Goal: Information Seeking & Learning: Understand process/instructions

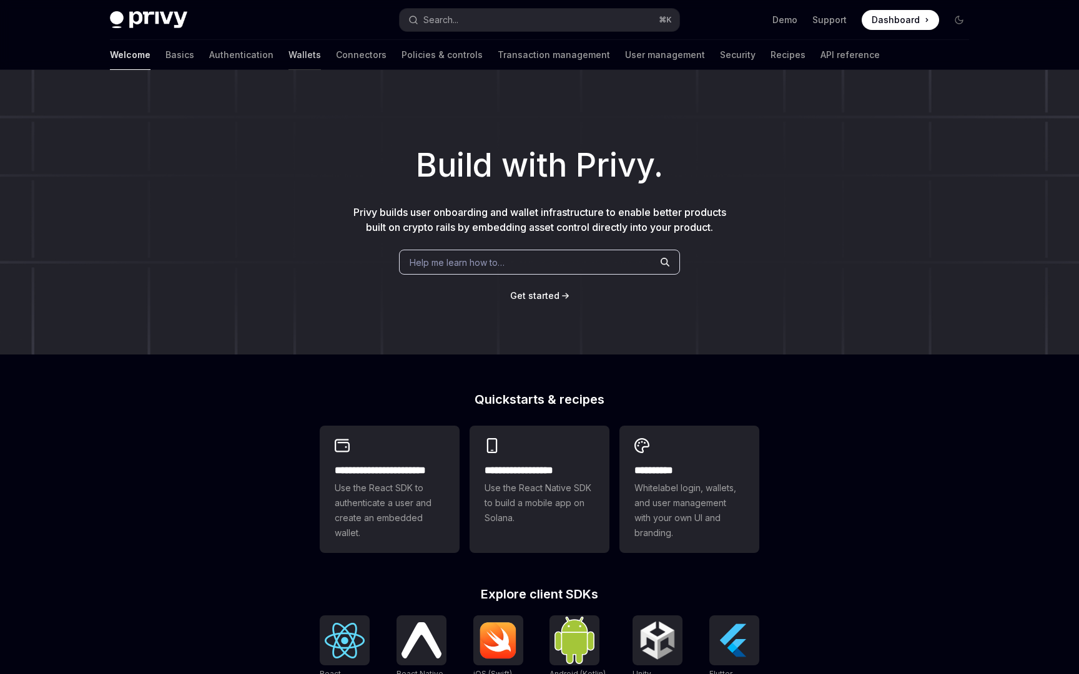
click at [288, 54] on link "Wallets" at bounding box center [304, 55] width 32 height 30
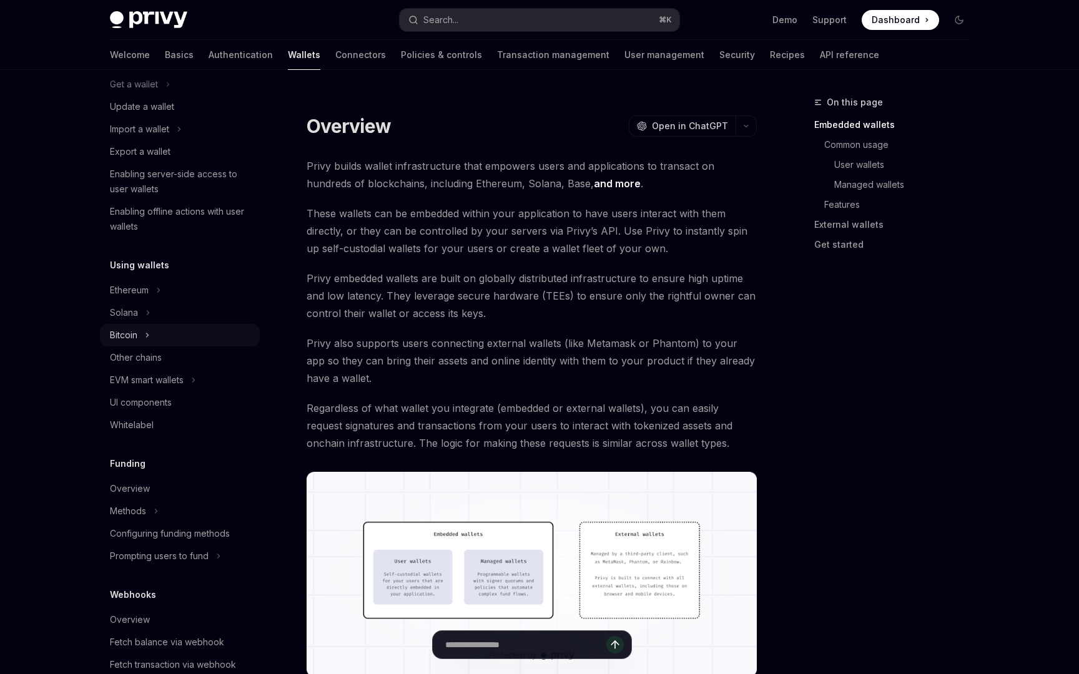
scroll to position [130, 0]
click at [167, 351] on link "Other chains" at bounding box center [180, 359] width 160 height 22
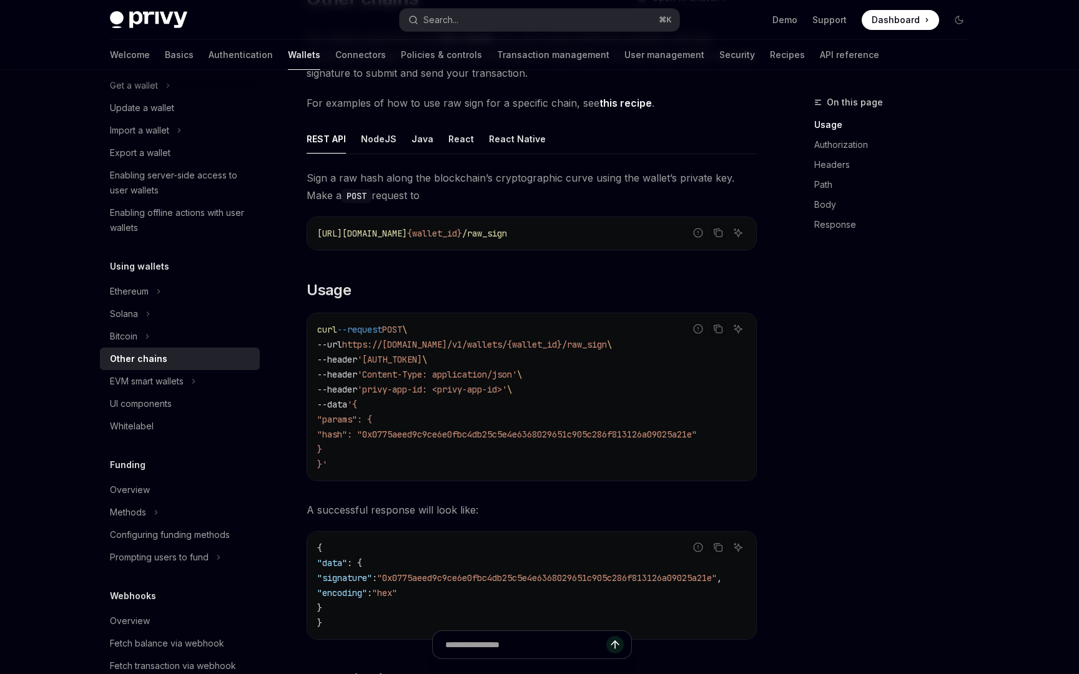
scroll to position [132, 0]
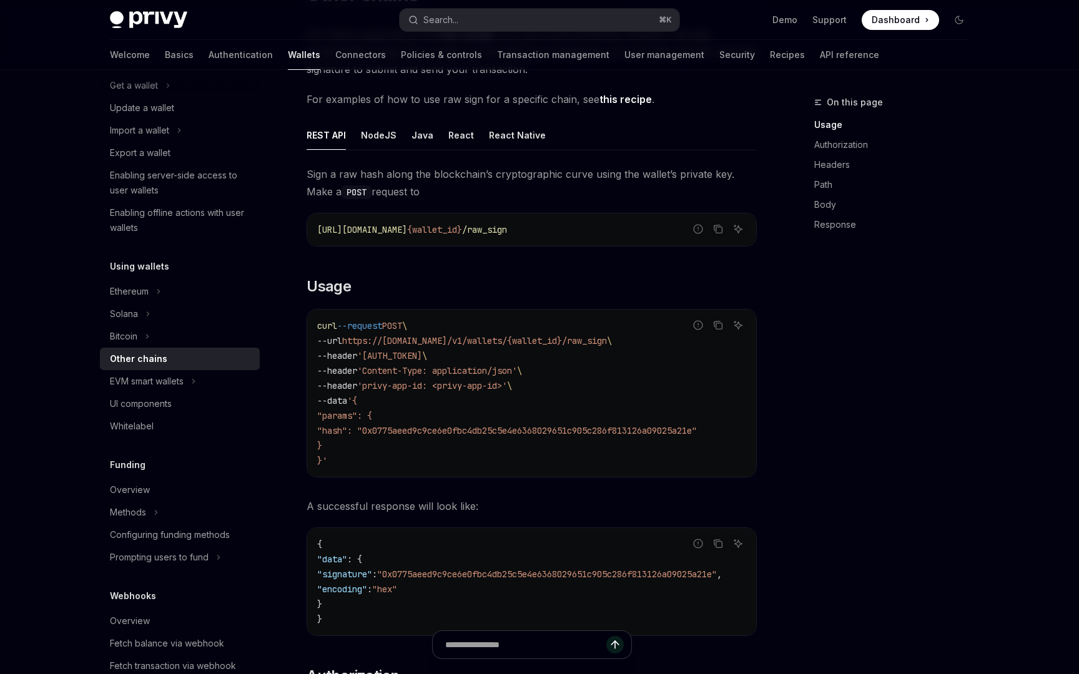
drag, startPoint x: 384, startPoint y: 433, endPoint x: 730, endPoint y: 428, distance: 345.9
click at [697, 428] on span ""hash": "0x0775aeed9c9ce6e0fbc4db25c5e4e6368029651c905c286f813126a09025a21e"" at bounding box center [507, 430] width 380 height 11
click at [671, 429] on span ""hash": "0x0775aeed9c9ce6e0fbc4db25c5e4e6368029651c905c286f813126a09025a21e"" at bounding box center [507, 430] width 380 height 11
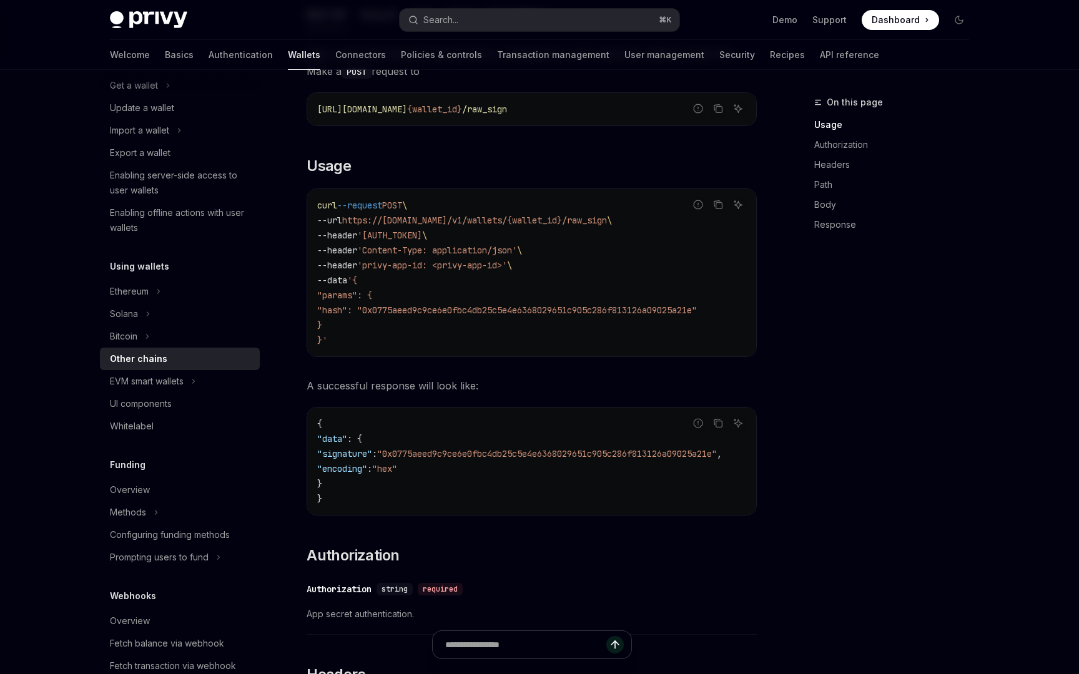
scroll to position [255, 0]
click at [460, 457] on span ""0x0775aeed9c9ce6e0fbc4db25c5e4e6368029651c905c286f813126a09025a21e"" at bounding box center [547, 451] width 340 height 11
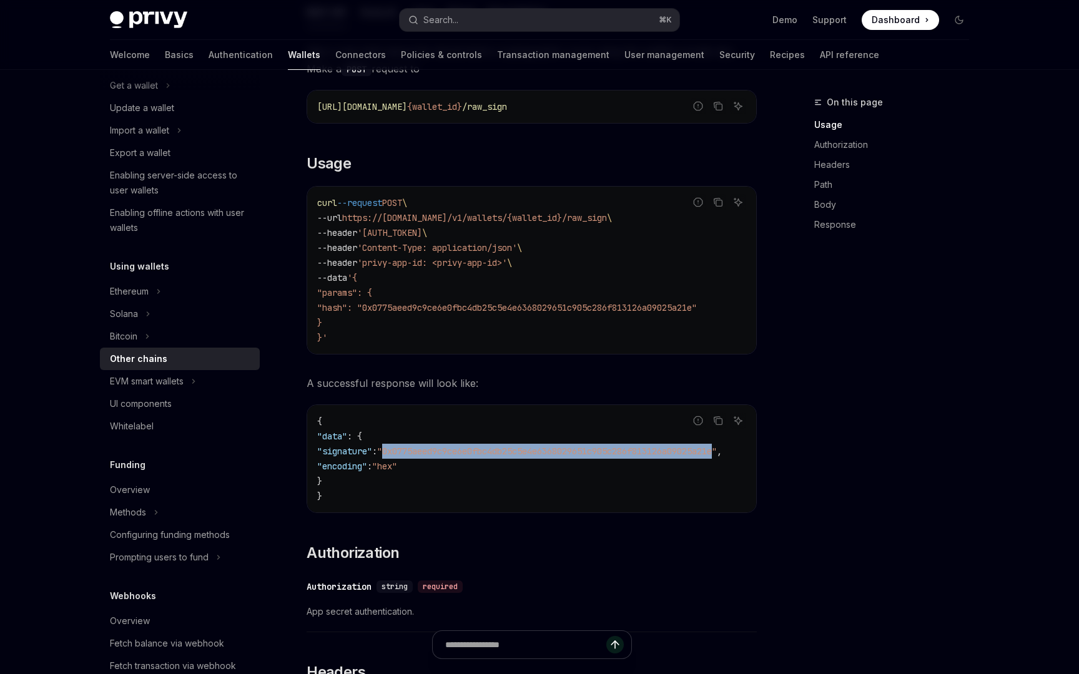
click at [460, 457] on span ""0x0775aeed9c9ce6e0fbc4db25c5e4e6368029651c905c286f813126a09025a21e"" at bounding box center [547, 451] width 340 height 11
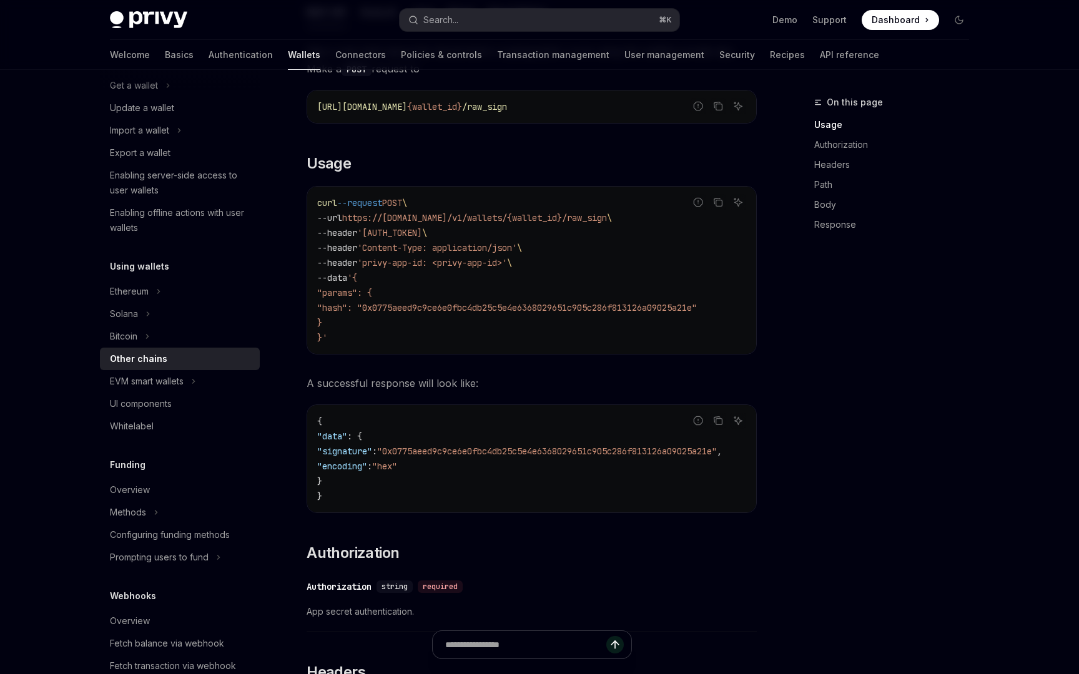
click at [410, 308] on span ""hash": "0x0775aeed9c9ce6e0fbc4db25c5e4e6368029651c905c286f813126a09025a21e"" at bounding box center [507, 307] width 380 height 11
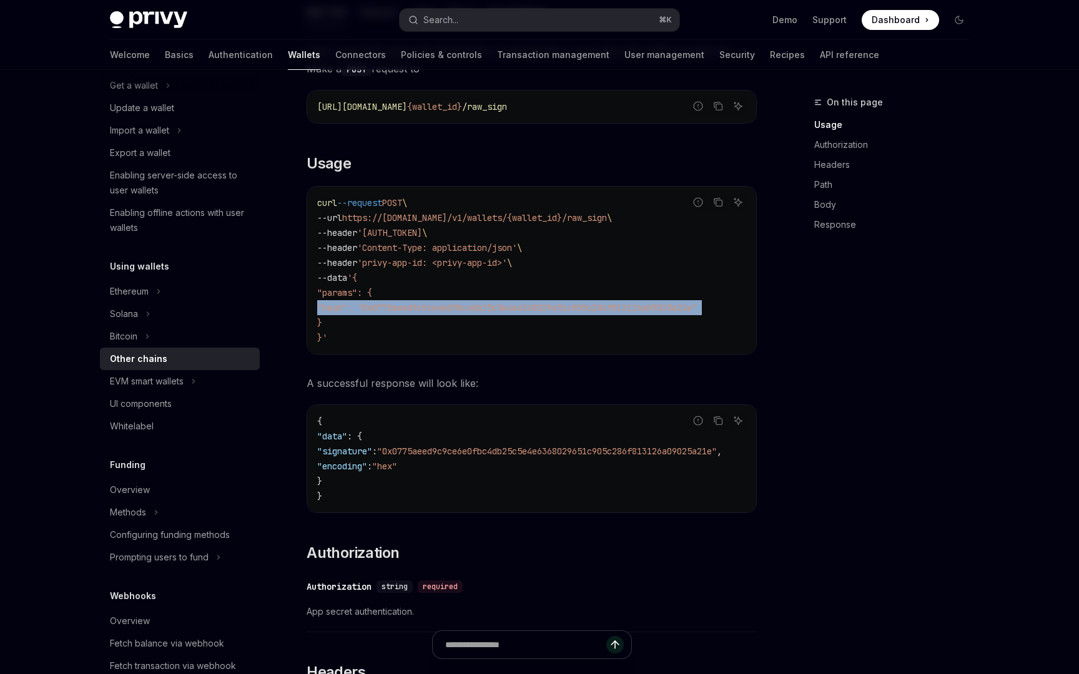
click at [410, 308] on span ""hash": "0x0775aeed9c9ce6e0fbc4db25c5e4e6368029651c905c286f813126a09025a21e"" at bounding box center [507, 307] width 380 height 11
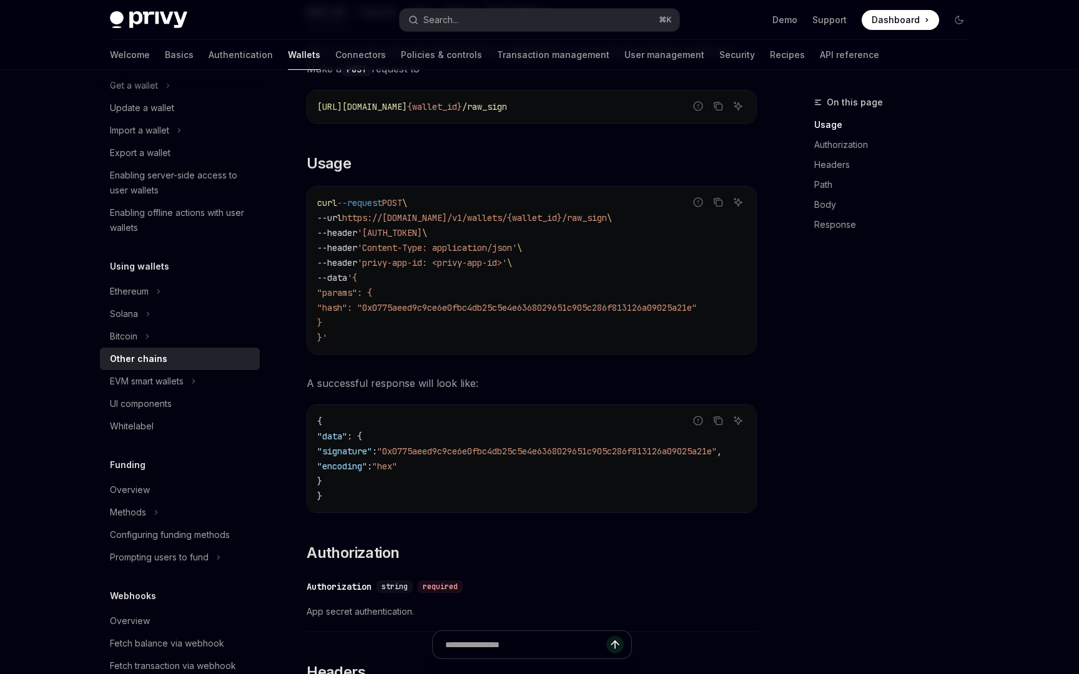
click at [410, 308] on span ""hash": "0x0775aeed9c9ce6e0fbc4db25c5e4e6368029651c905c286f813126a09025a21e"" at bounding box center [507, 307] width 380 height 11
click at [411, 308] on span ""hash": "0x0775aeed9c9ce6e0fbc4db25c5e4e6368029651c905c286f813126a09025a21e"" at bounding box center [507, 307] width 380 height 11
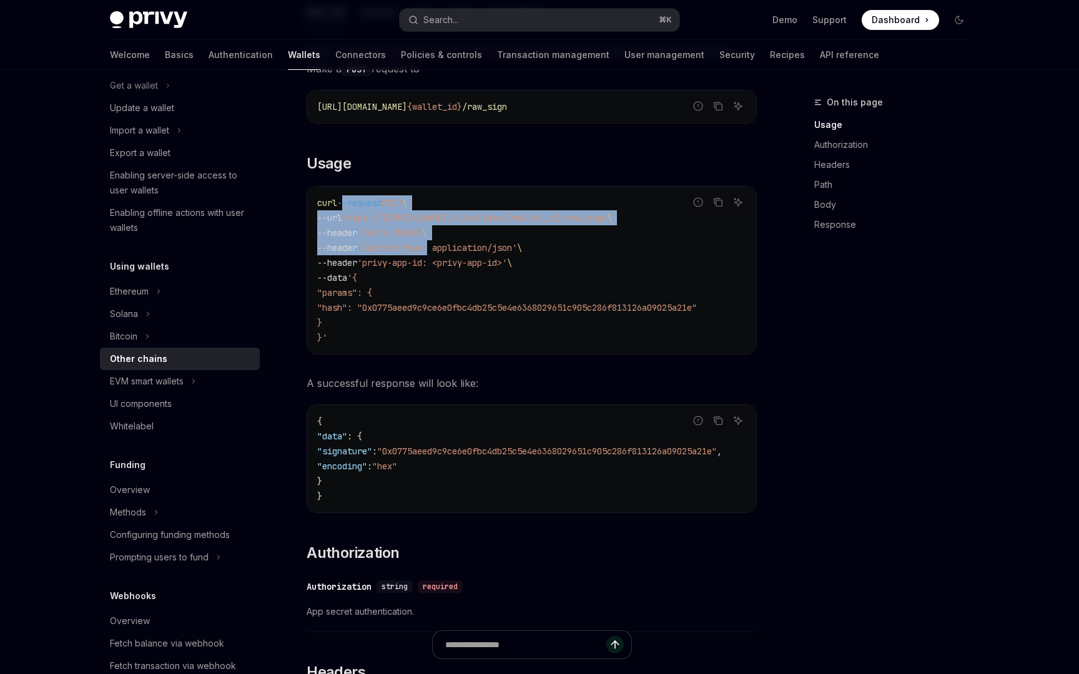
drag, startPoint x: 345, startPoint y: 205, endPoint x: 436, endPoint y: 247, distance: 100.0
click at [436, 247] on code "curl --request POST \ --url https://[DOMAIN_NAME]/v1/wallets/{wallet_id}/raw_si…" at bounding box center [531, 270] width 429 height 150
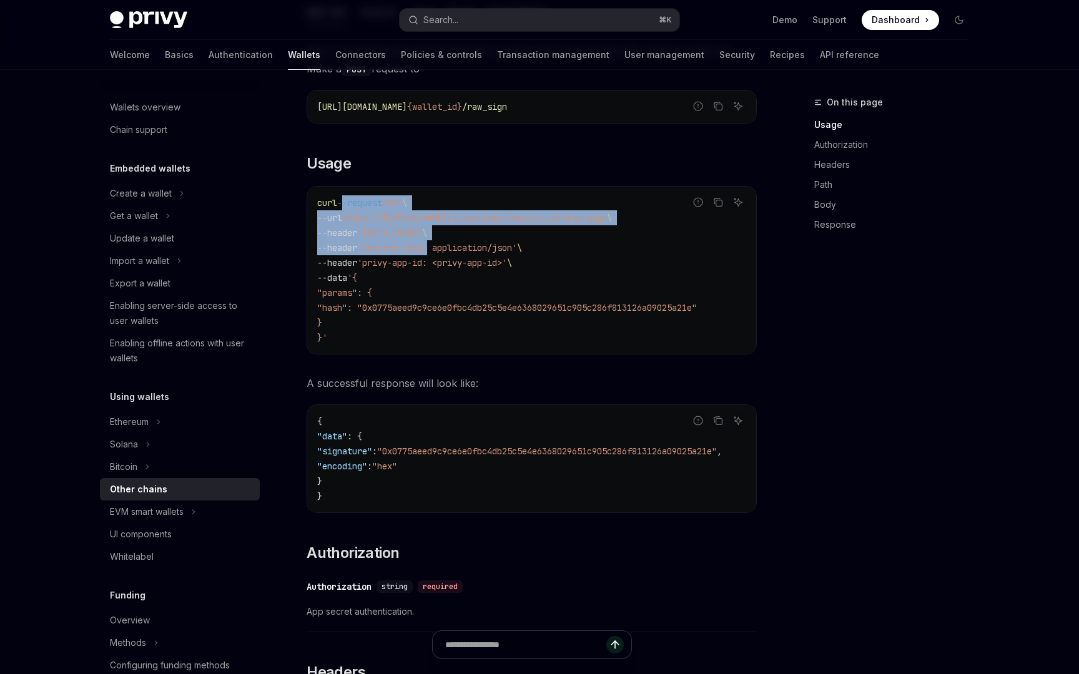
scroll to position [1, 0]
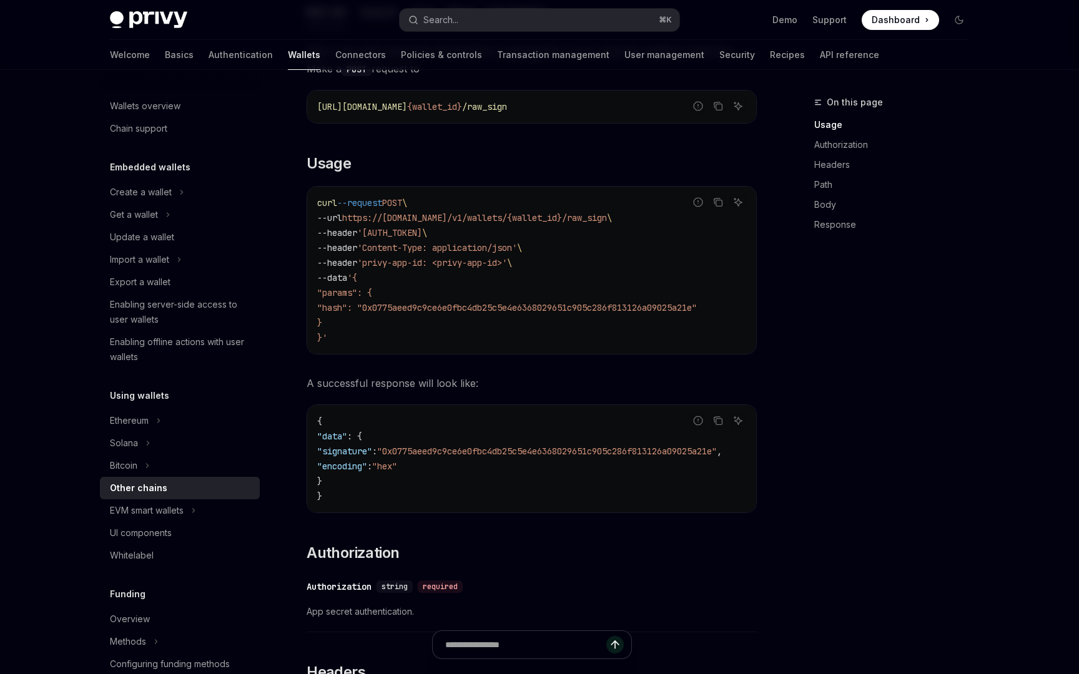
click at [810, 43] on div "Welcome Basics Authentication Wallets Connectors Policies & controls Transactio…" at bounding box center [539, 55] width 919 height 30
click at [820, 44] on link "API reference" at bounding box center [849, 55] width 59 height 30
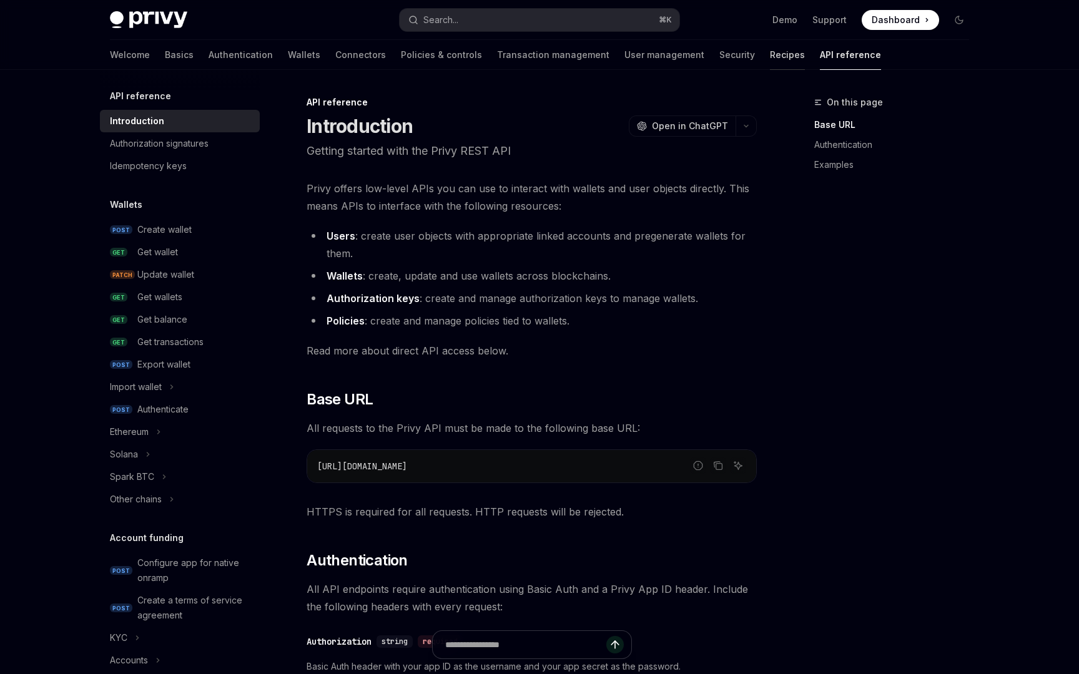
click at [770, 44] on link "Recipes" at bounding box center [787, 55] width 35 height 30
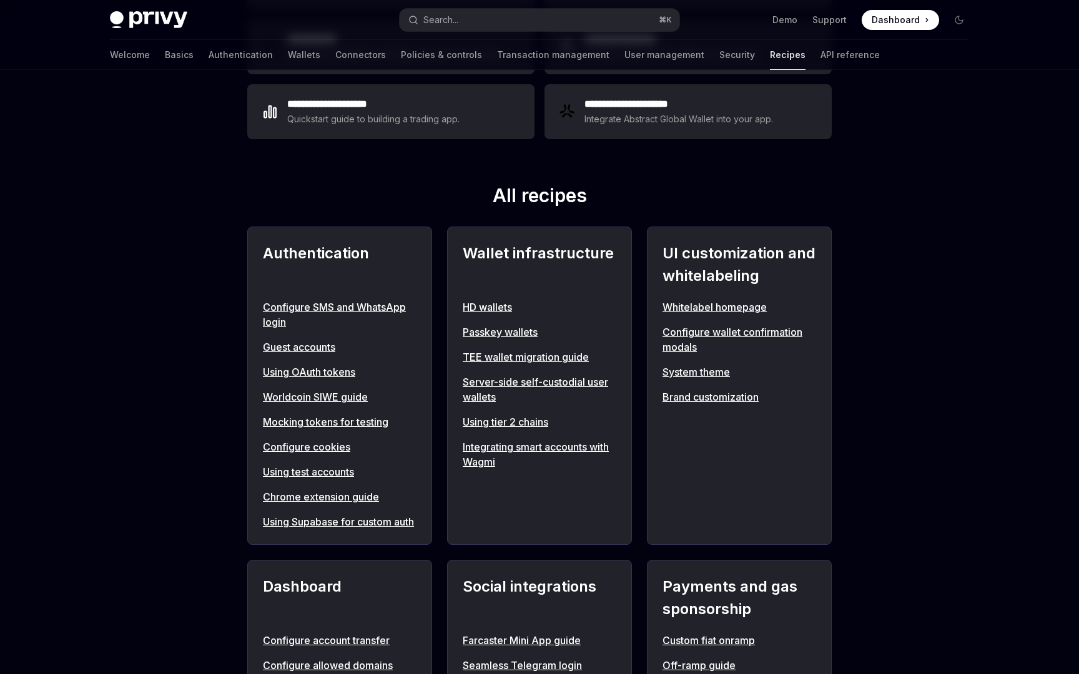
scroll to position [337, 0]
click at [521, 424] on link "Using tier 2 chains" at bounding box center [540, 421] width 154 height 15
type textarea "*"
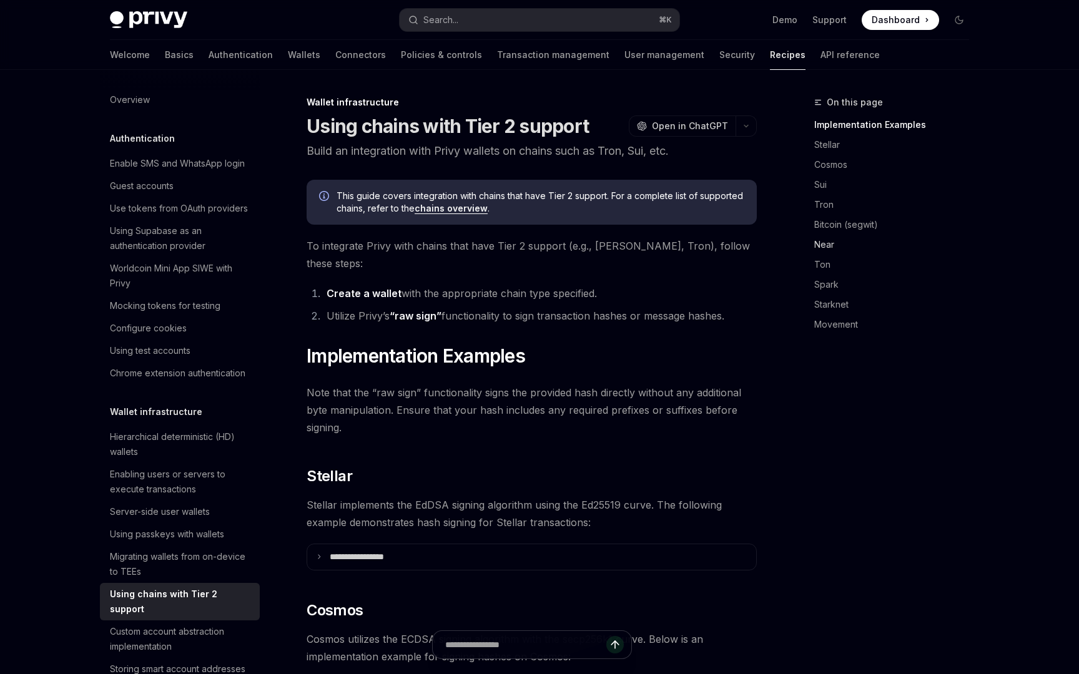
click at [835, 247] on link "Near" at bounding box center [896, 245] width 165 height 20
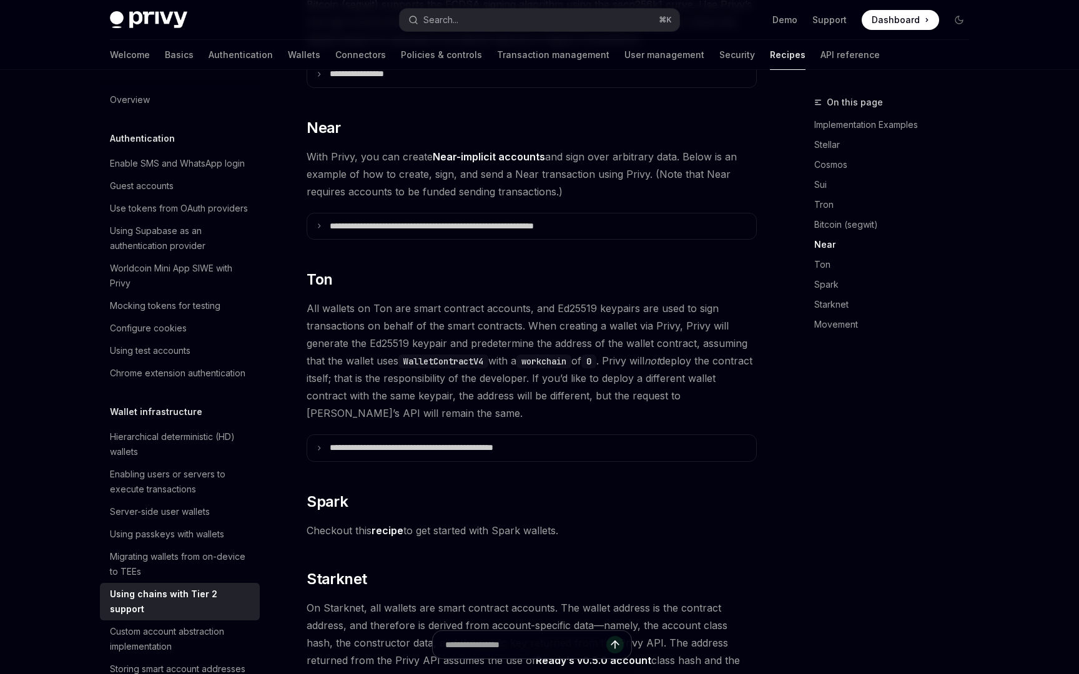
scroll to position [1211, 0]
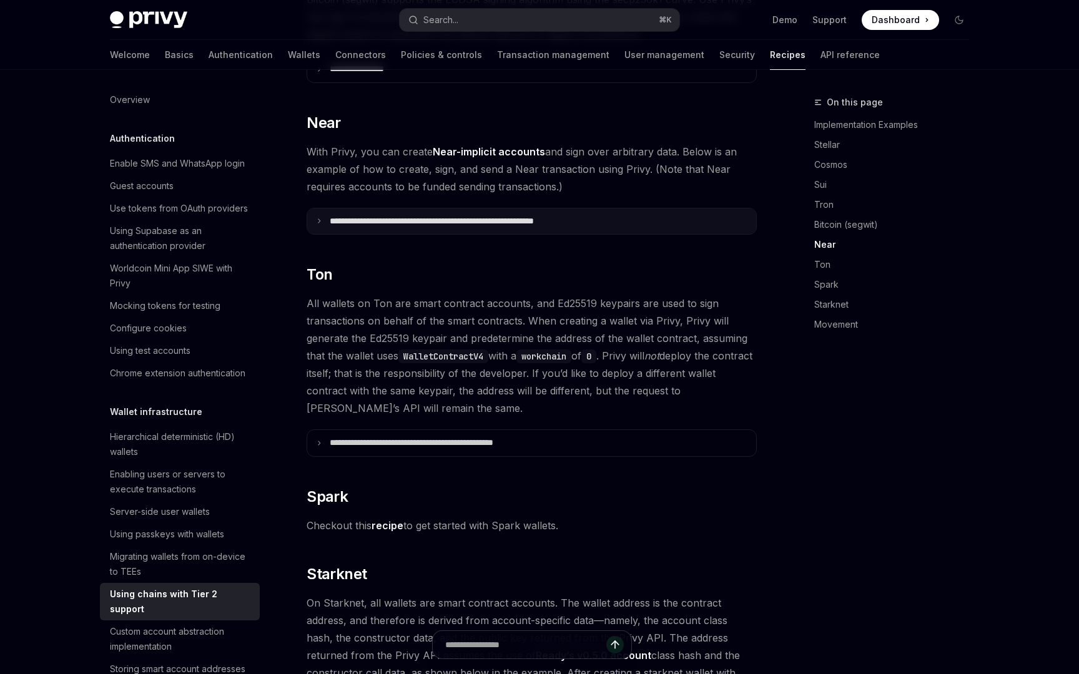
click at [373, 216] on p "**********" at bounding box center [468, 221] width 277 height 11
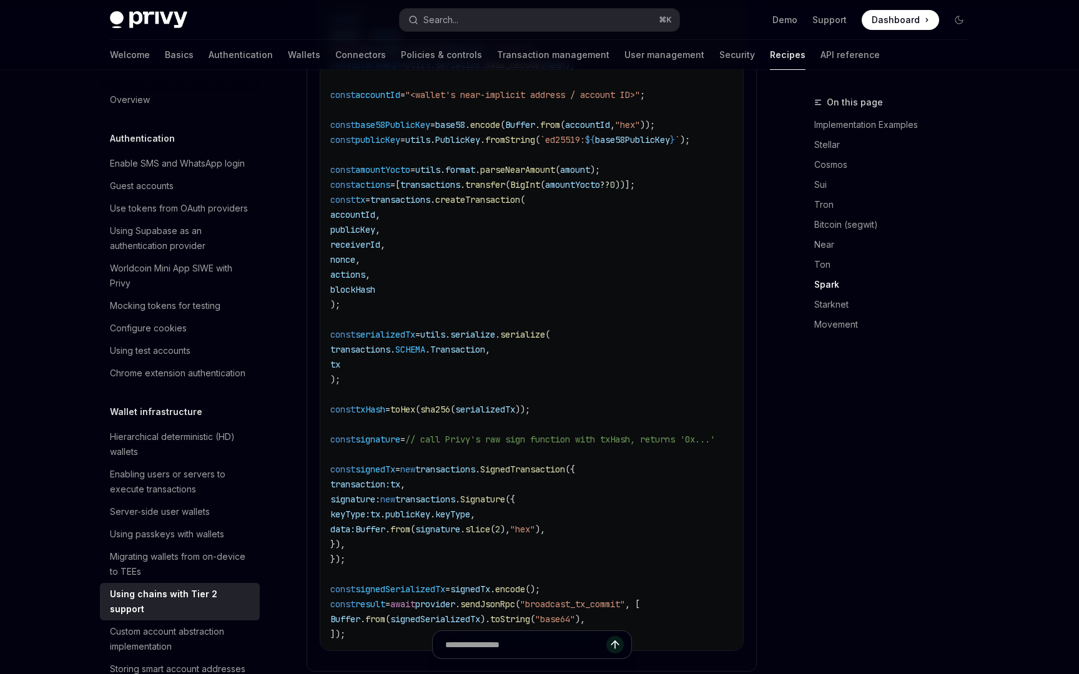
scroll to position [1627, 0]
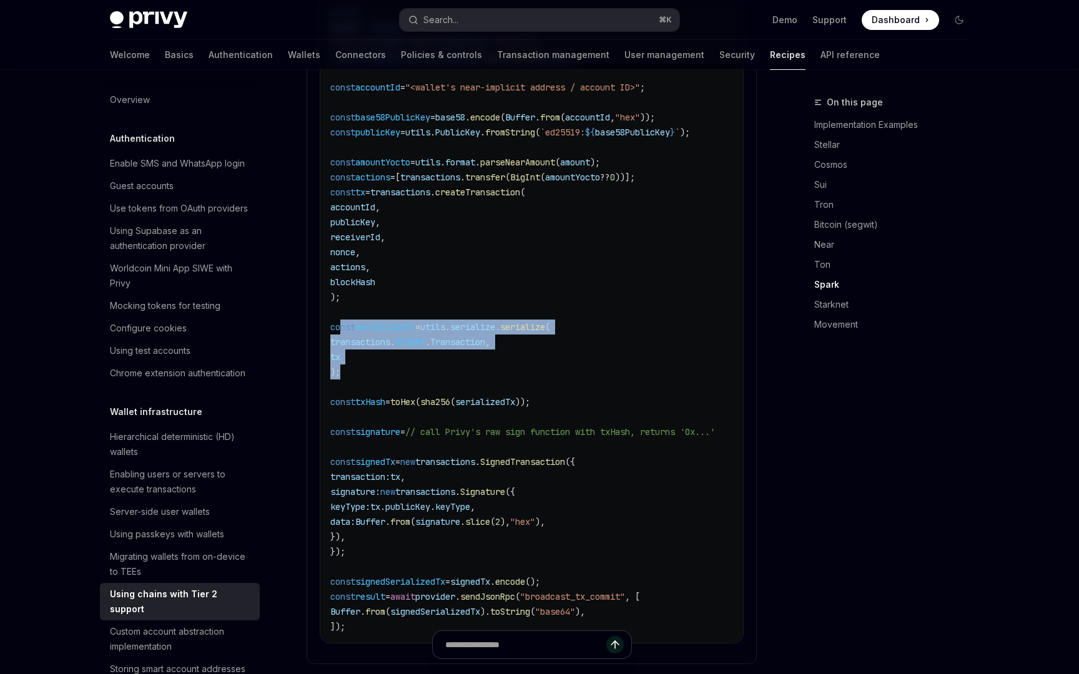
drag, startPoint x: 338, startPoint y: 308, endPoint x: 435, endPoint y: 352, distance: 106.2
click at [435, 352] on code "import { utils , transactions , providers } from "near-api-js" ; import { sha25…" at bounding box center [552, 237] width 445 height 794
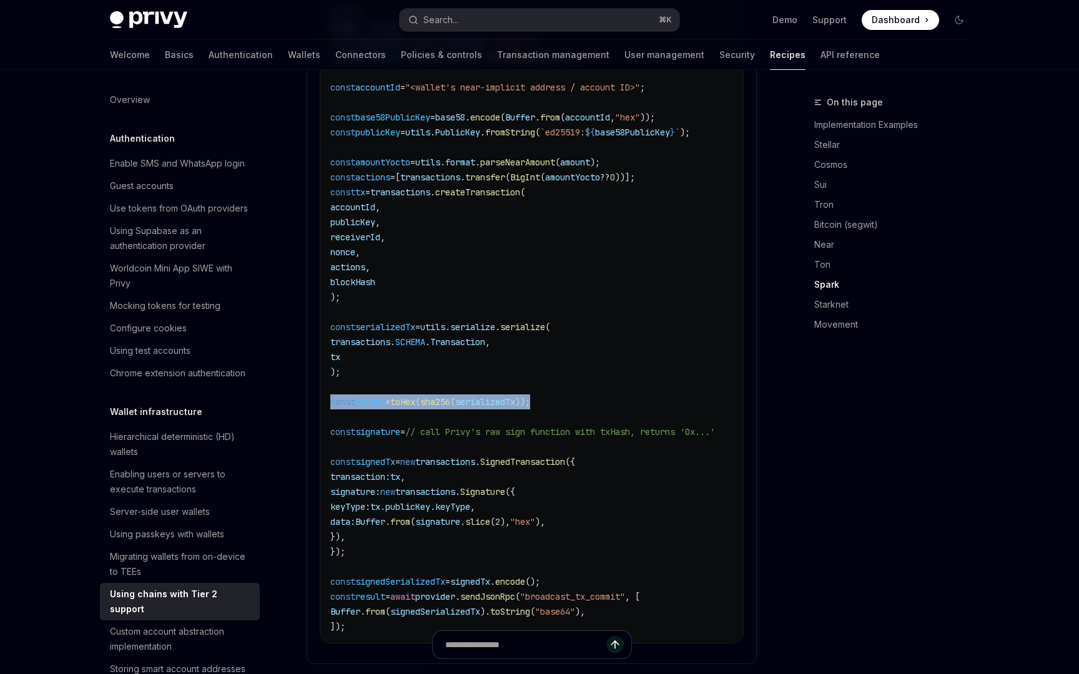
drag, startPoint x: 329, startPoint y: 385, endPoint x: 617, endPoint y: 388, distance: 287.9
click at [618, 388] on div "import { utils , transactions , providers } from "near-api-js" ; import { sha25…" at bounding box center [531, 237] width 423 height 812
click at [617, 388] on code "import { utils , transactions , providers } from "near-api-js" ; import { sha25…" at bounding box center [552, 237] width 445 height 794
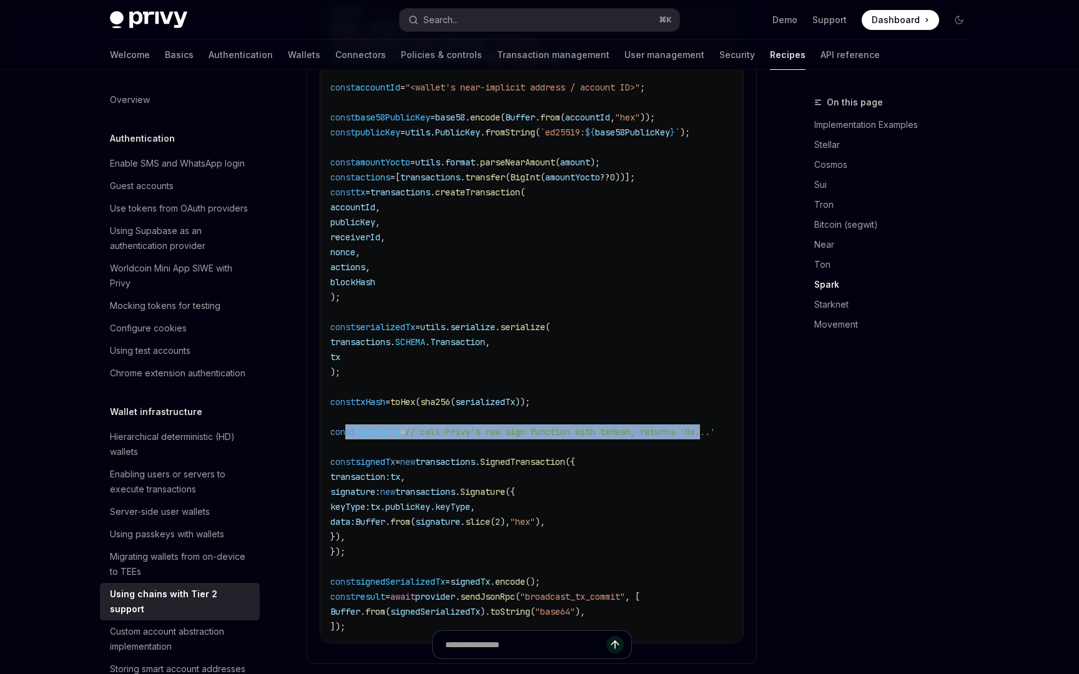
drag, startPoint x: 347, startPoint y: 415, endPoint x: 727, endPoint y: 416, distance: 379.6
click at [715, 426] on span "const signature = // call Privy's raw sign function with txHash, returns '0x...'" at bounding box center [522, 431] width 385 height 11
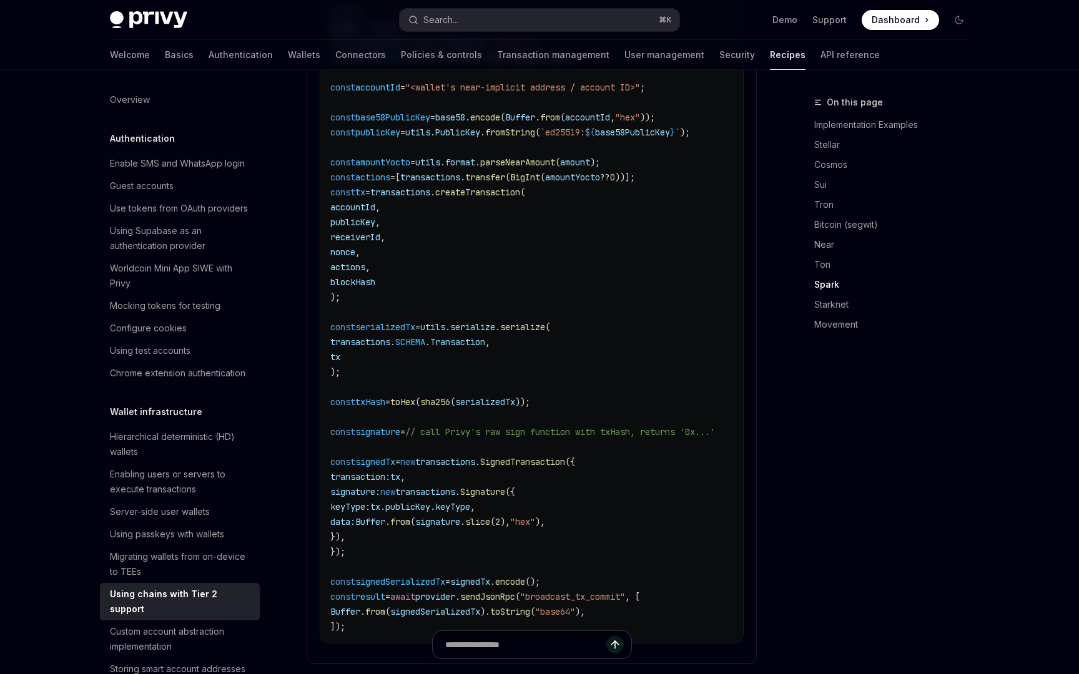
click at [535, 516] on span ""hex"" at bounding box center [522, 521] width 25 height 11
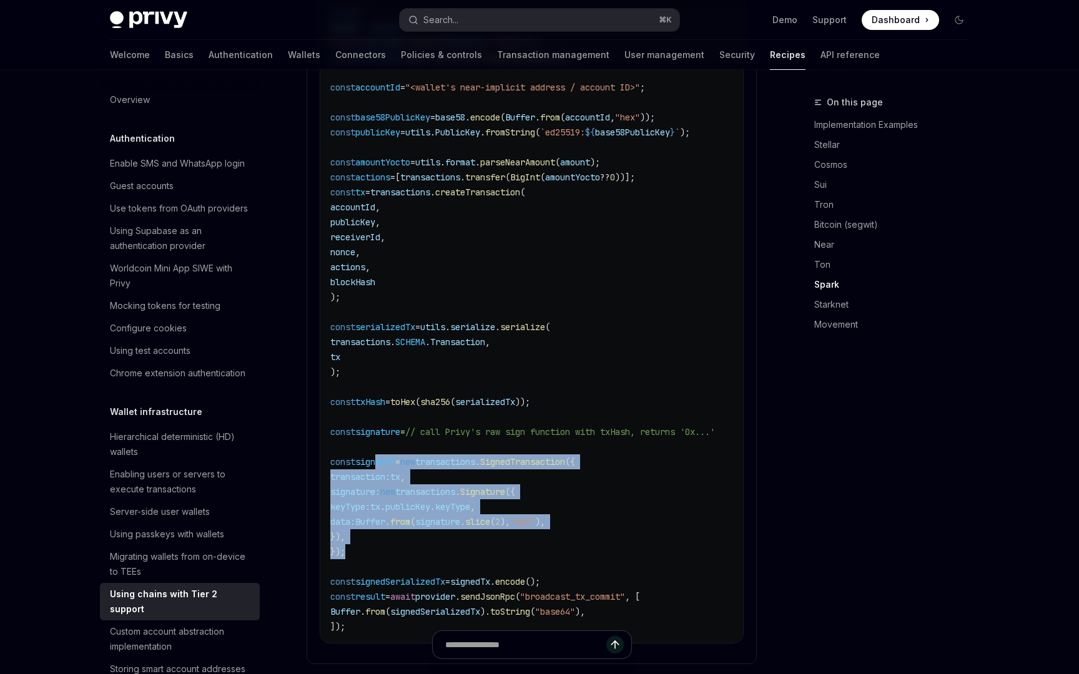
drag, startPoint x: 377, startPoint y: 445, endPoint x: 503, endPoint y: 531, distance: 152.8
click at [503, 531] on code "import { utils , transactions , providers } from "near-api-js" ; import { sha25…" at bounding box center [552, 237] width 445 height 794
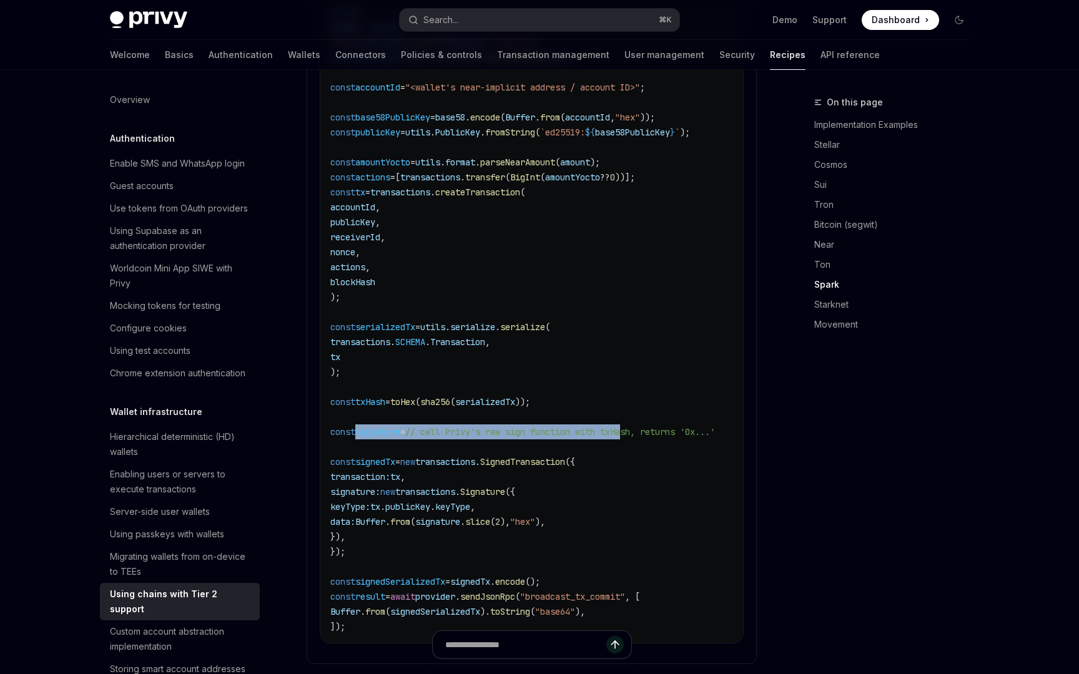
drag, startPoint x: 355, startPoint y: 416, endPoint x: 643, endPoint y: 418, distance: 287.9
click at [643, 426] on span "const signature = // call Privy's raw sign function with txHash, returns '0x...'" at bounding box center [522, 431] width 385 height 11
click at [666, 426] on span "// call Privy's raw sign function with txHash, returns '0x...'" at bounding box center [560, 431] width 310 height 11
click at [678, 426] on span "// call Privy's raw sign function with txHash, returns '0x...'" at bounding box center [560, 431] width 310 height 11
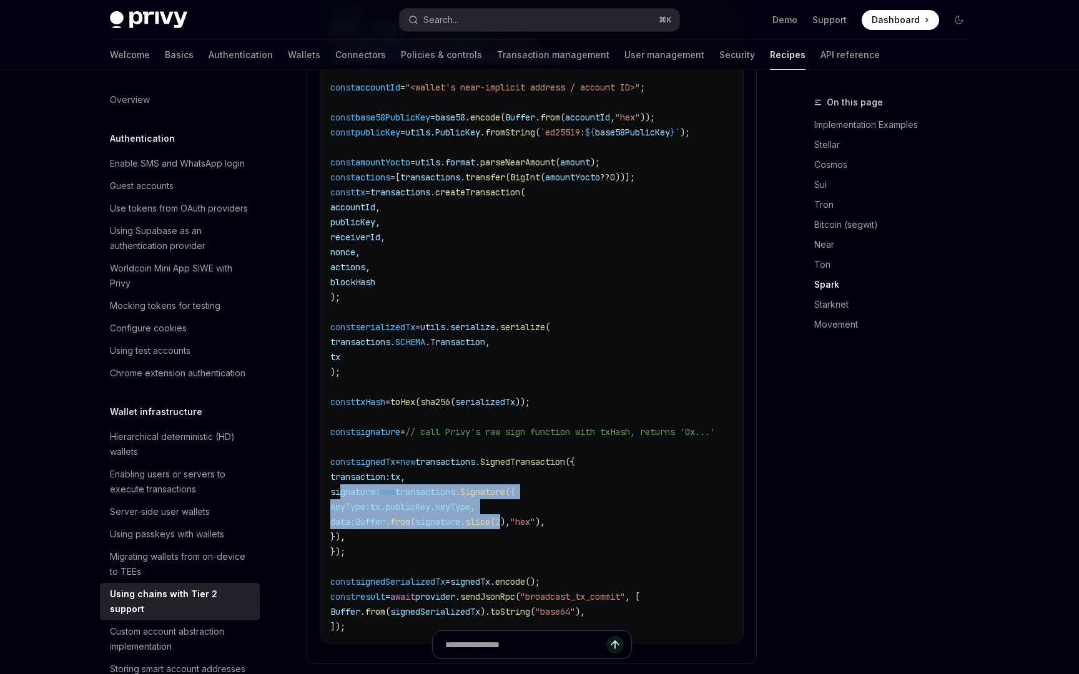
drag, startPoint x: 341, startPoint y: 475, endPoint x: 533, endPoint y: 506, distance: 194.8
click at [533, 506] on code "import { utils , transactions , providers } from "near-api-js" ; import { sha25…" at bounding box center [552, 237] width 445 height 794
click at [500, 516] on span "2" at bounding box center [497, 521] width 5 height 11
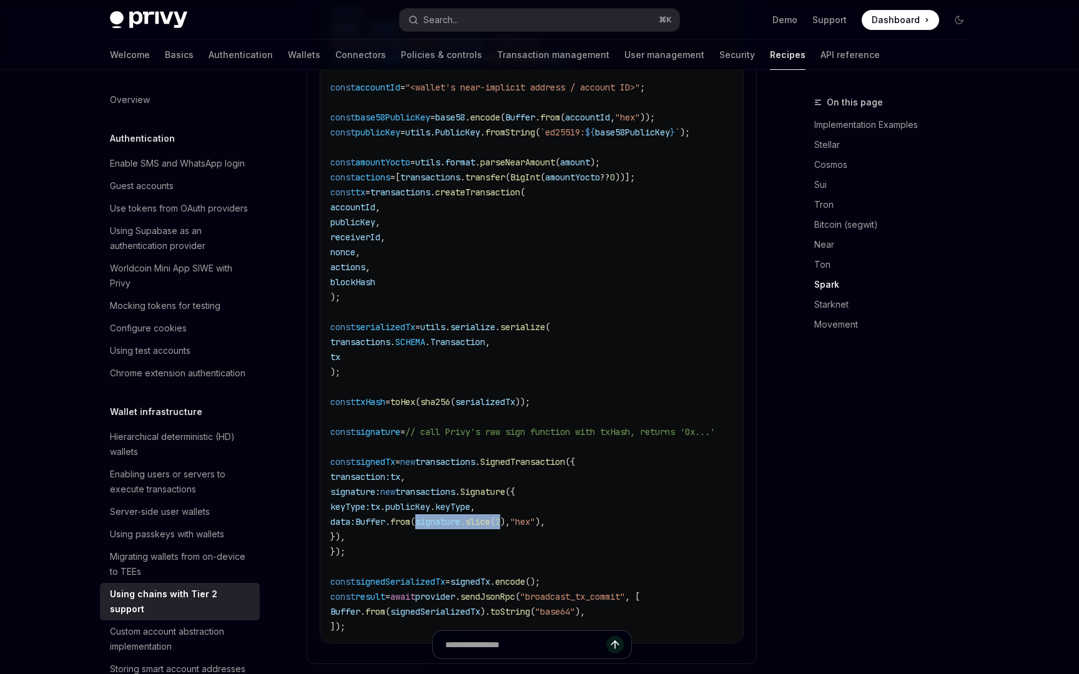
drag, startPoint x: 456, startPoint y: 503, endPoint x: 538, endPoint y: 503, distance: 81.2
click at [538, 516] on span "data: Buffer . from ( signature . slice ( 2 ), "hex" )," at bounding box center [437, 521] width 215 height 11
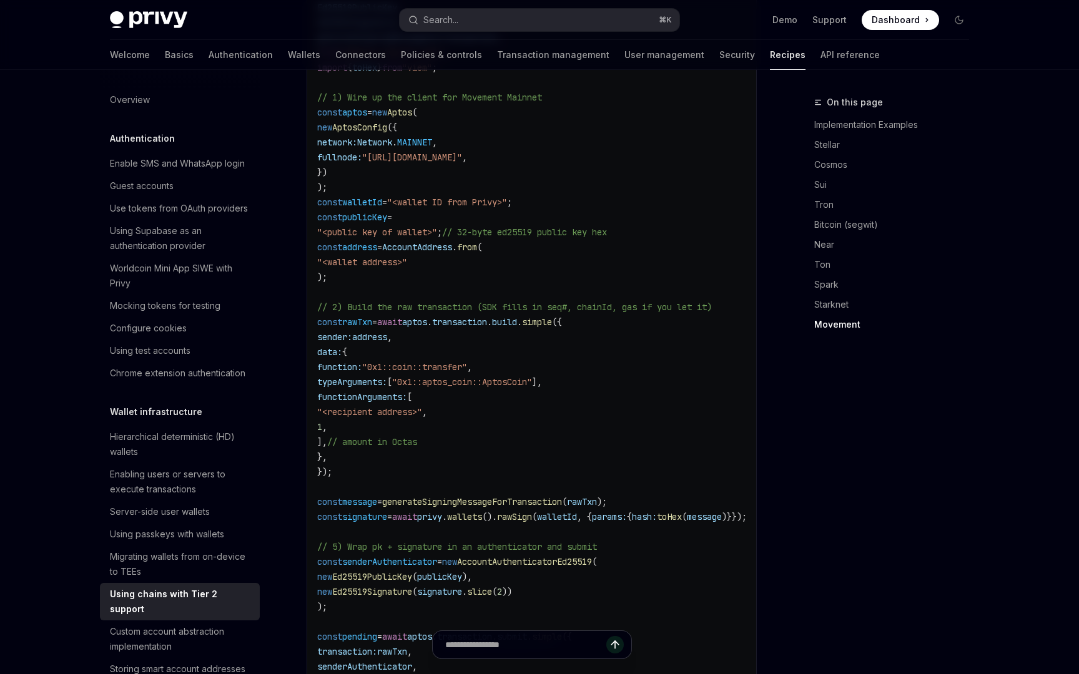
scroll to position [3083, 0]
drag, startPoint x: 440, startPoint y: 506, endPoint x: 736, endPoint y: 511, distance: 296.6
click at [736, 513] on span "const signature = await privy . wallets (). rawSign ( walletId , { params: { ha…" at bounding box center [532, 518] width 430 height 11
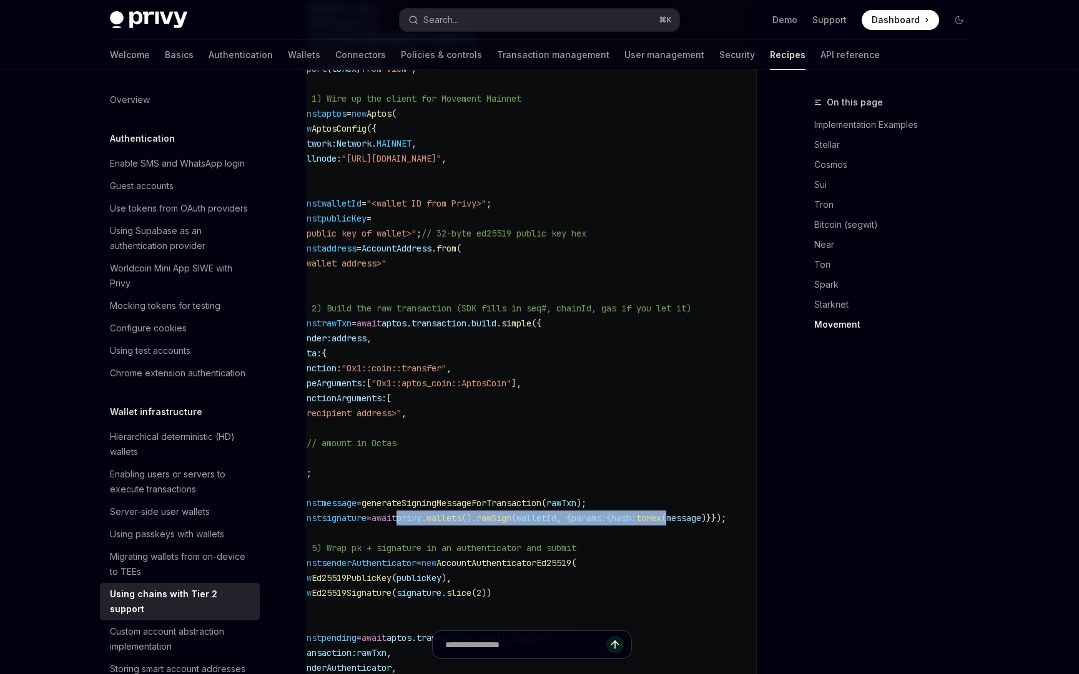
scroll to position [0, 74]
click at [636, 513] on span "toHex" at bounding box center [648, 518] width 25 height 11
drag, startPoint x: 630, startPoint y: 504, endPoint x: 705, endPoint y: 504, distance: 74.9
click at [706, 513] on span "const signature = await privy . wallets (). rawSign ( walletId , { params: { ha…" at bounding box center [512, 518] width 430 height 11
click at [705, 513] on span ")}});" at bounding box center [713, 518] width 25 height 11
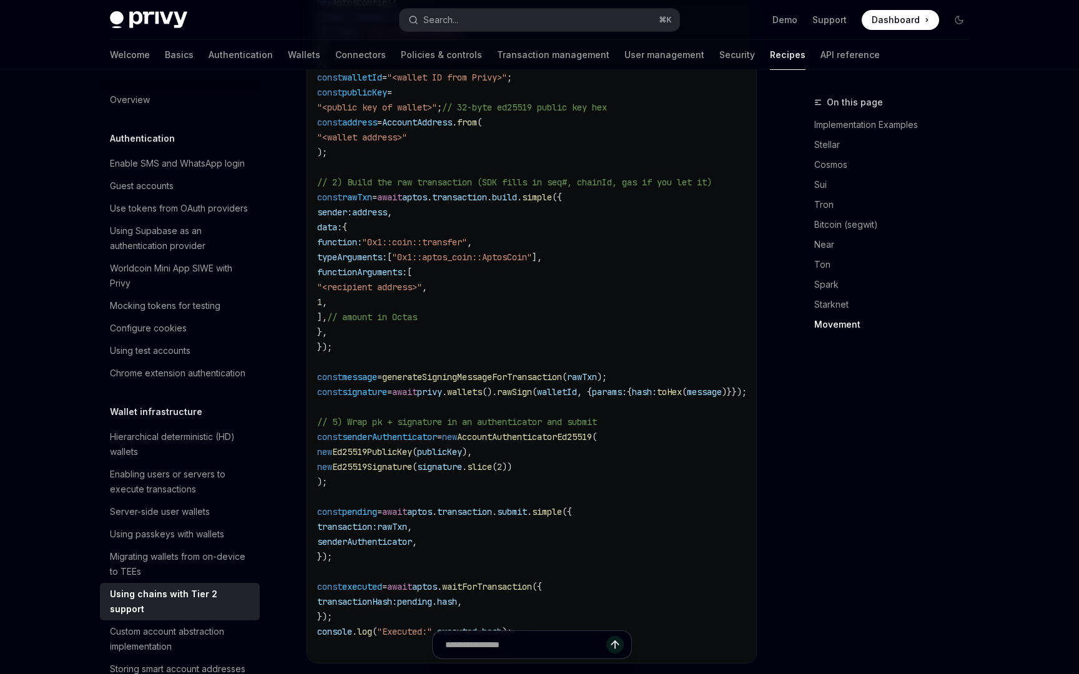
scroll to position [3244, 0]
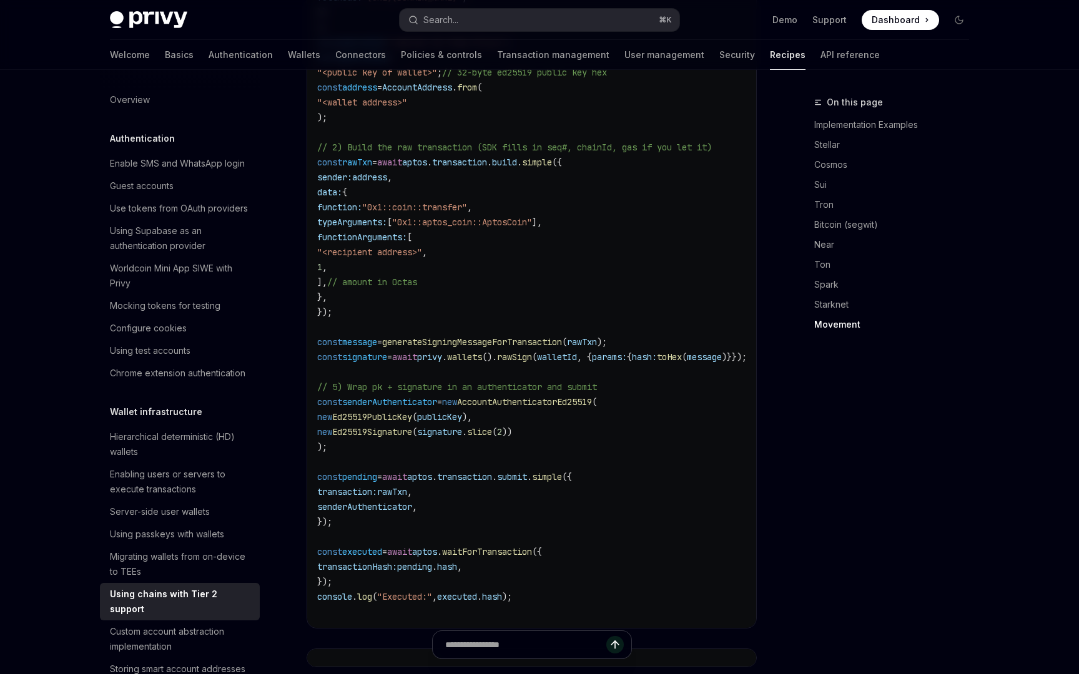
click at [373, 352] on span "signature" at bounding box center [364, 357] width 45 height 11
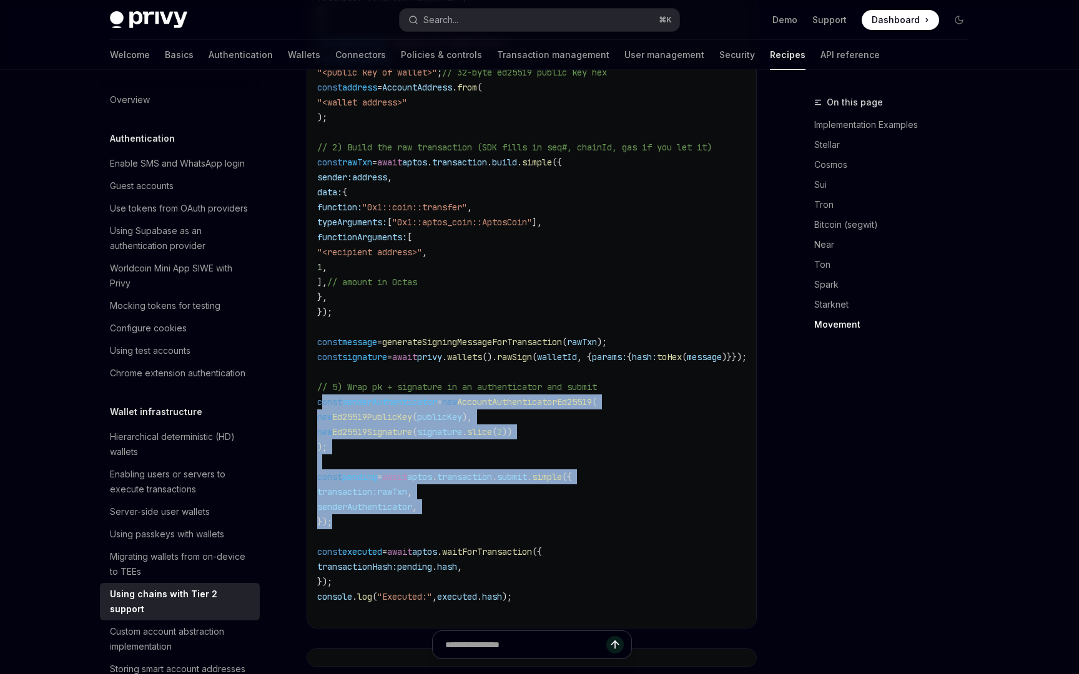
drag, startPoint x: 323, startPoint y: 393, endPoint x: 453, endPoint y: 516, distance: 178.9
click at [453, 516] on code "import { Aptos , AptosConfig , Network , AccountAddress , AccountAuthenticatorE…" at bounding box center [547, 184] width 460 height 869
click at [453, 515] on code "import { Aptos , AptosConfig , Network , AccountAddress , AccountAuthenticatorE…" at bounding box center [547, 184] width 460 height 869
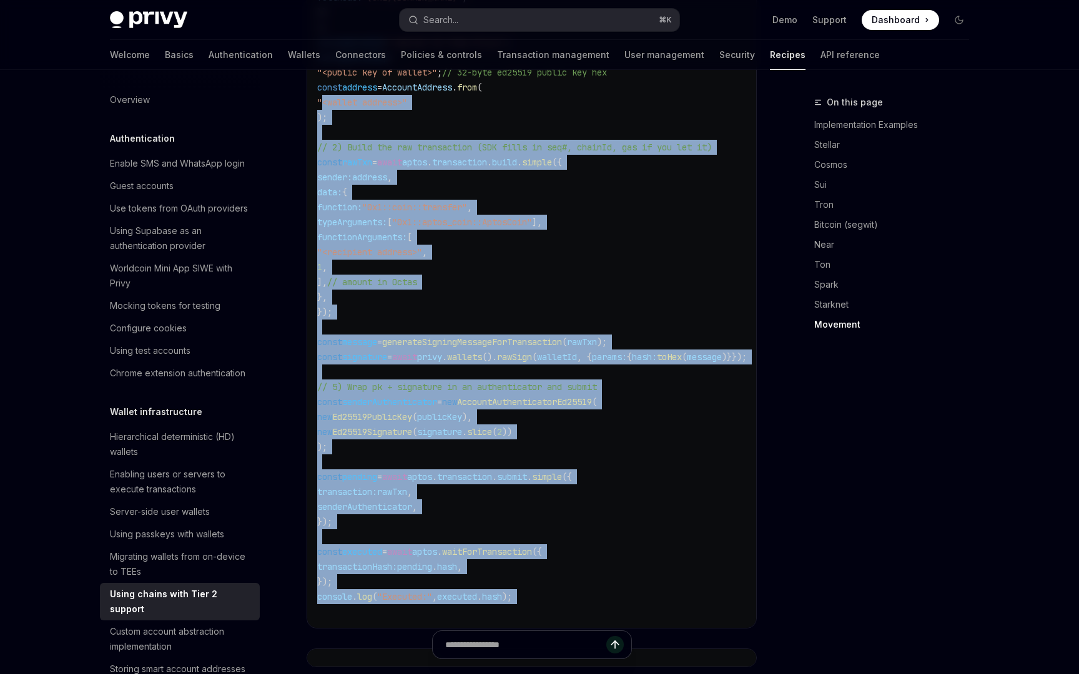
drag, startPoint x: 569, startPoint y: 598, endPoint x: 324, endPoint y: 87, distance: 566.1
click at [324, 87] on code "import { Aptos , AptosConfig , Network , AccountAddress , AccountAuthenticatorE…" at bounding box center [547, 184] width 460 height 869
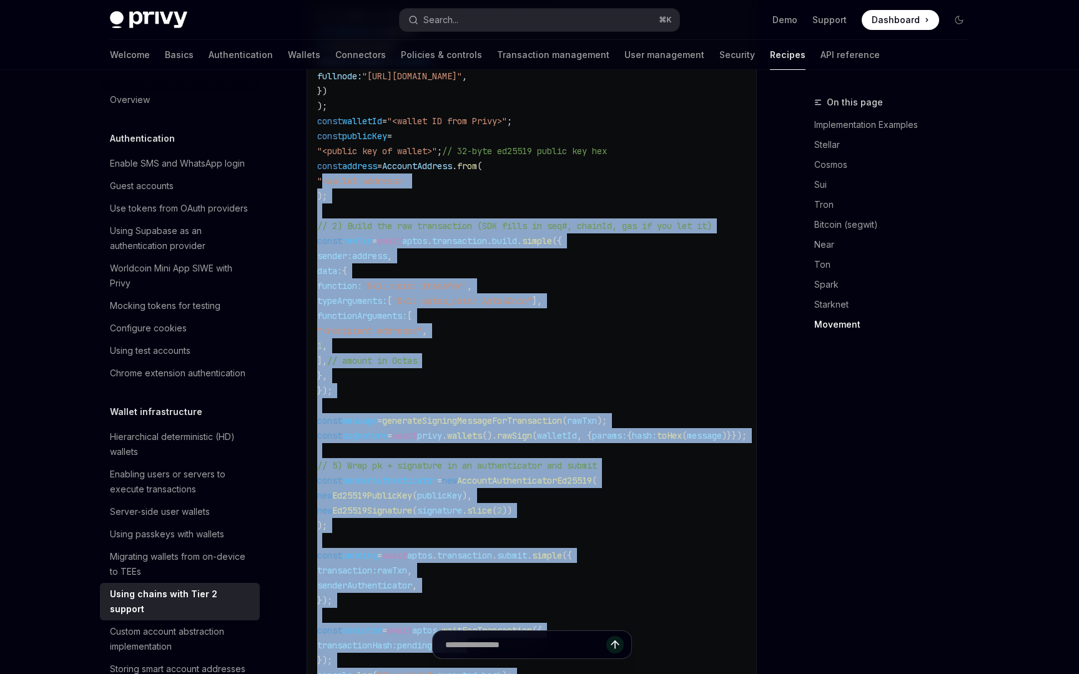
scroll to position [3146, 0]
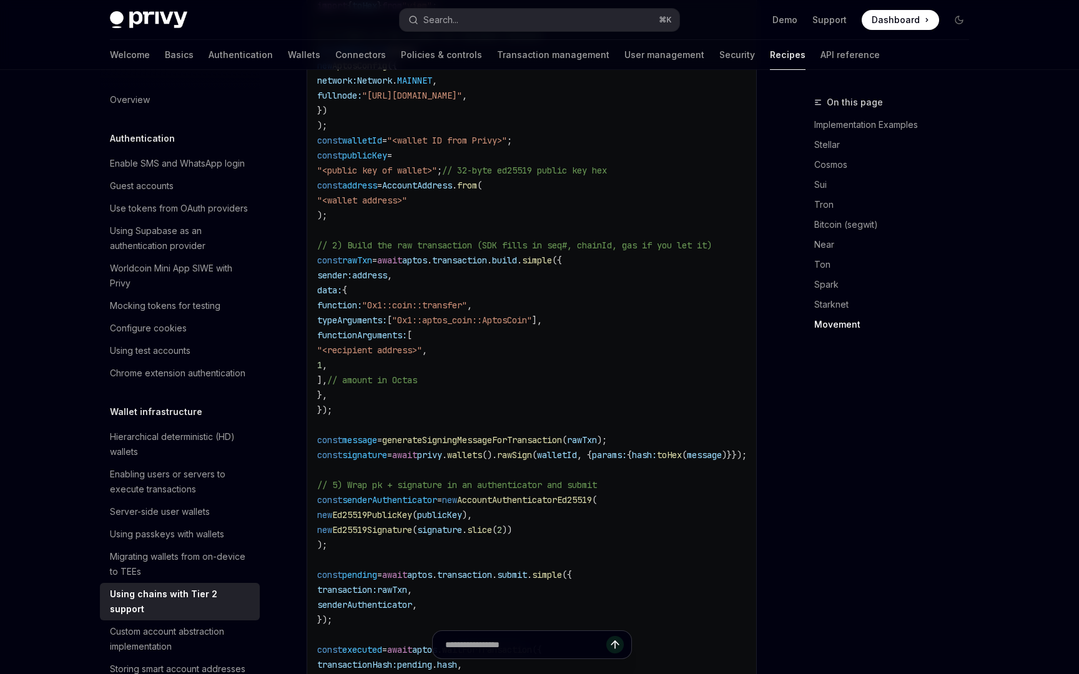
click at [391, 380] on code "import { Aptos , AptosConfig , Network , AccountAddress , AccountAuthenticatorE…" at bounding box center [547, 282] width 460 height 869
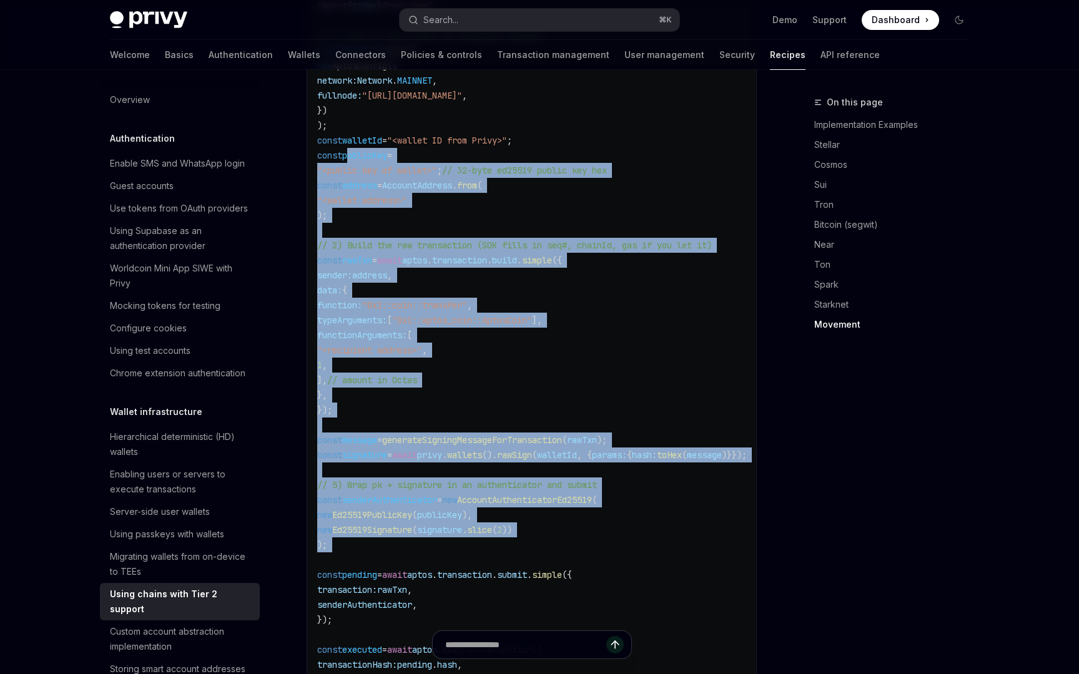
drag, startPoint x: 347, startPoint y: 141, endPoint x: 379, endPoint y: 543, distance: 403.4
click at [379, 543] on code "import { Aptos , AptosConfig , Network , AccountAddress , AccountAuthenticatorE…" at bounding box center [547, 282] width 460 height 869
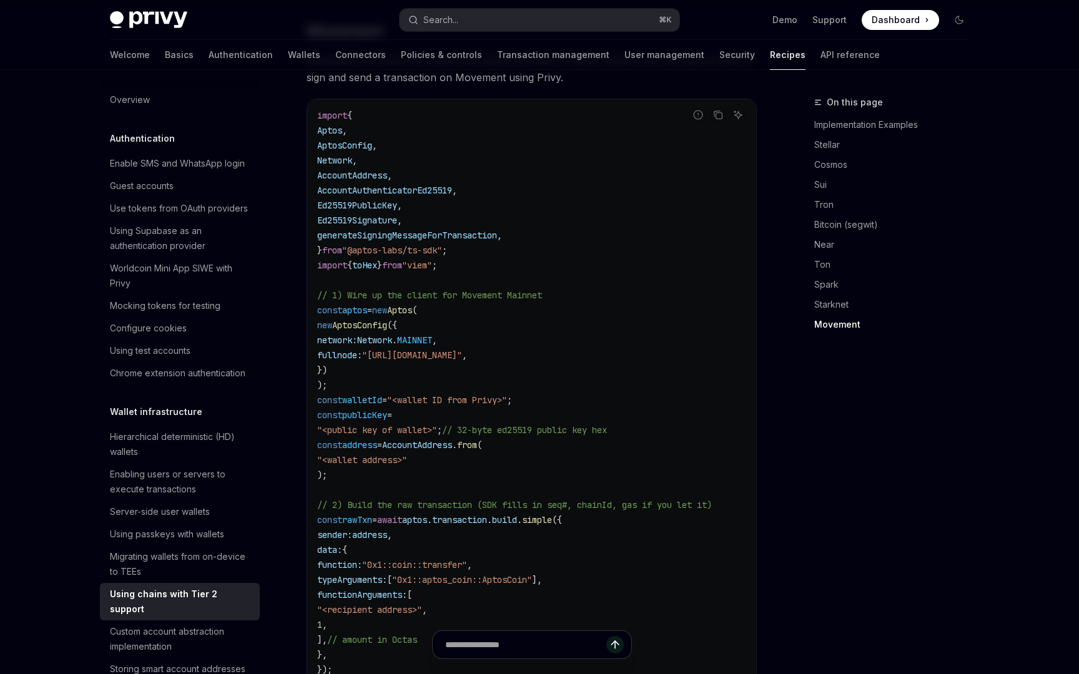
scroll to position [2882, 0]
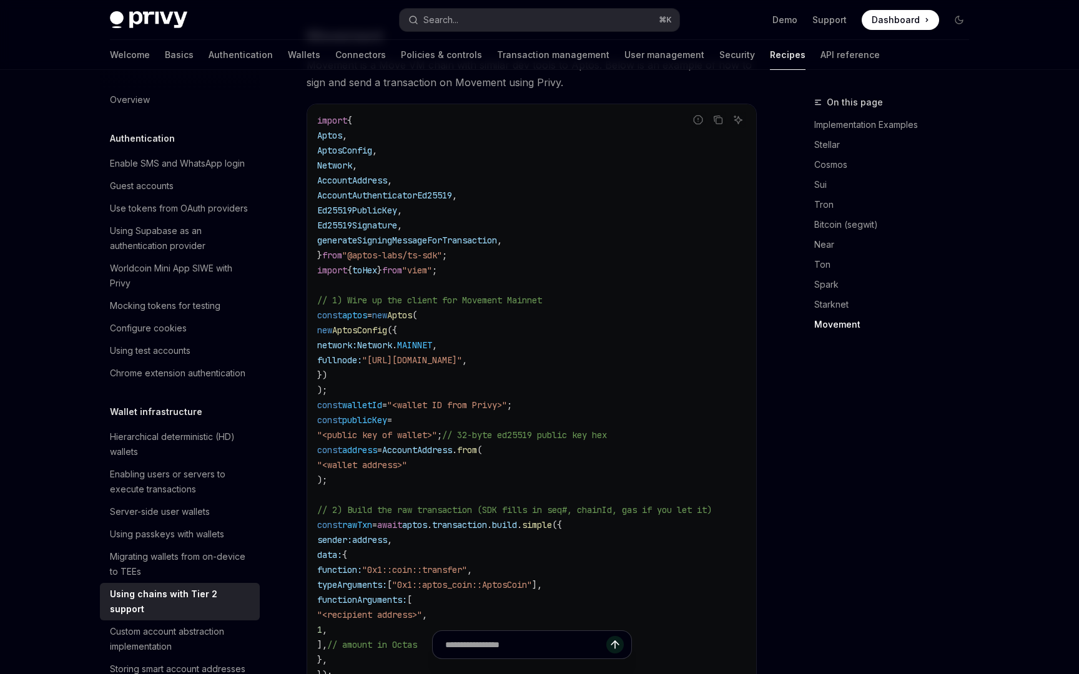
click at [432, 340] on span "MAINNET" at bounding box center [414, 345] width 35 height 11
